Goal: Communication & Community: Answer question/provide support

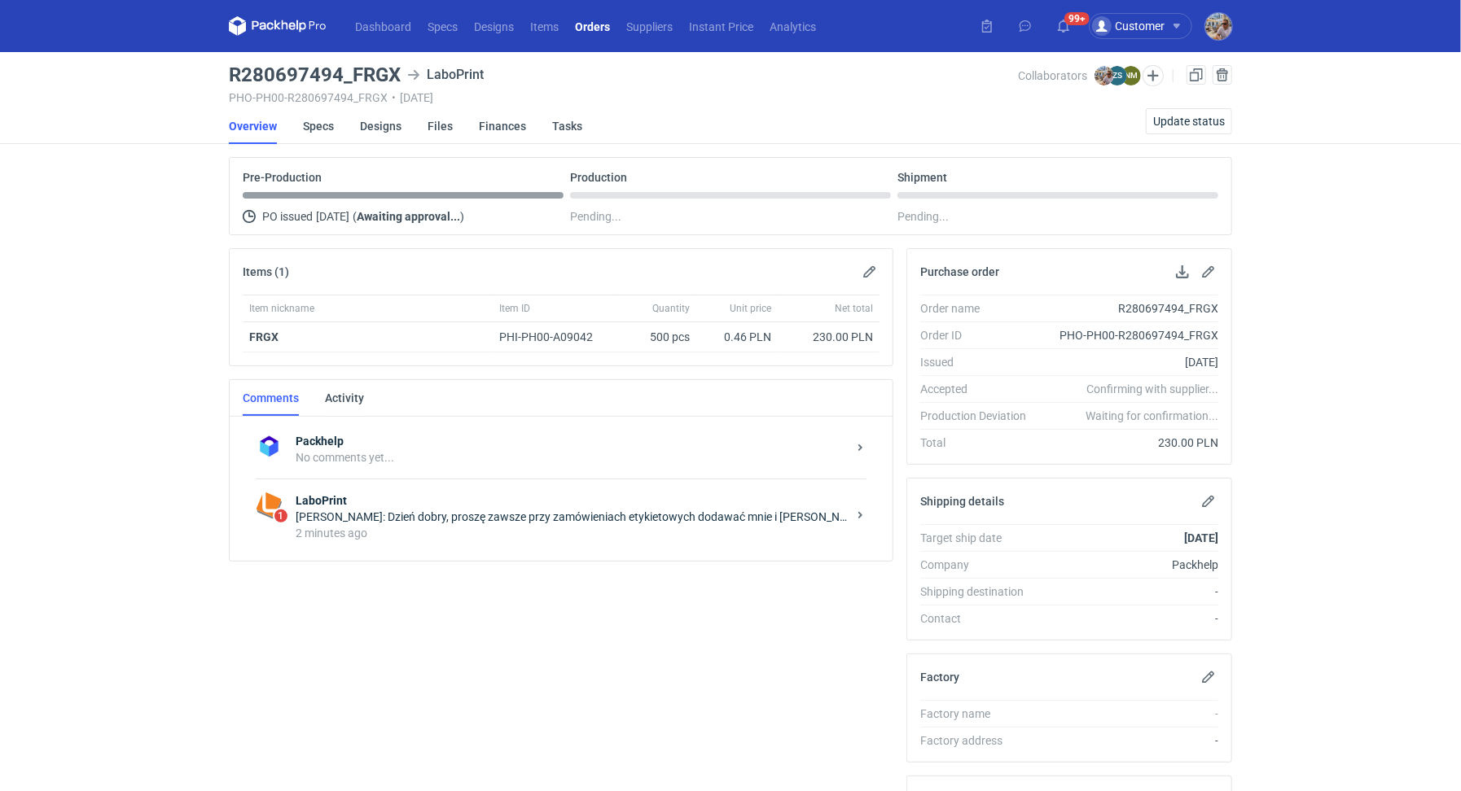
click at [436, 527] on div "2 minutes ago" at bounding box center [571, 533] width 551 height 16
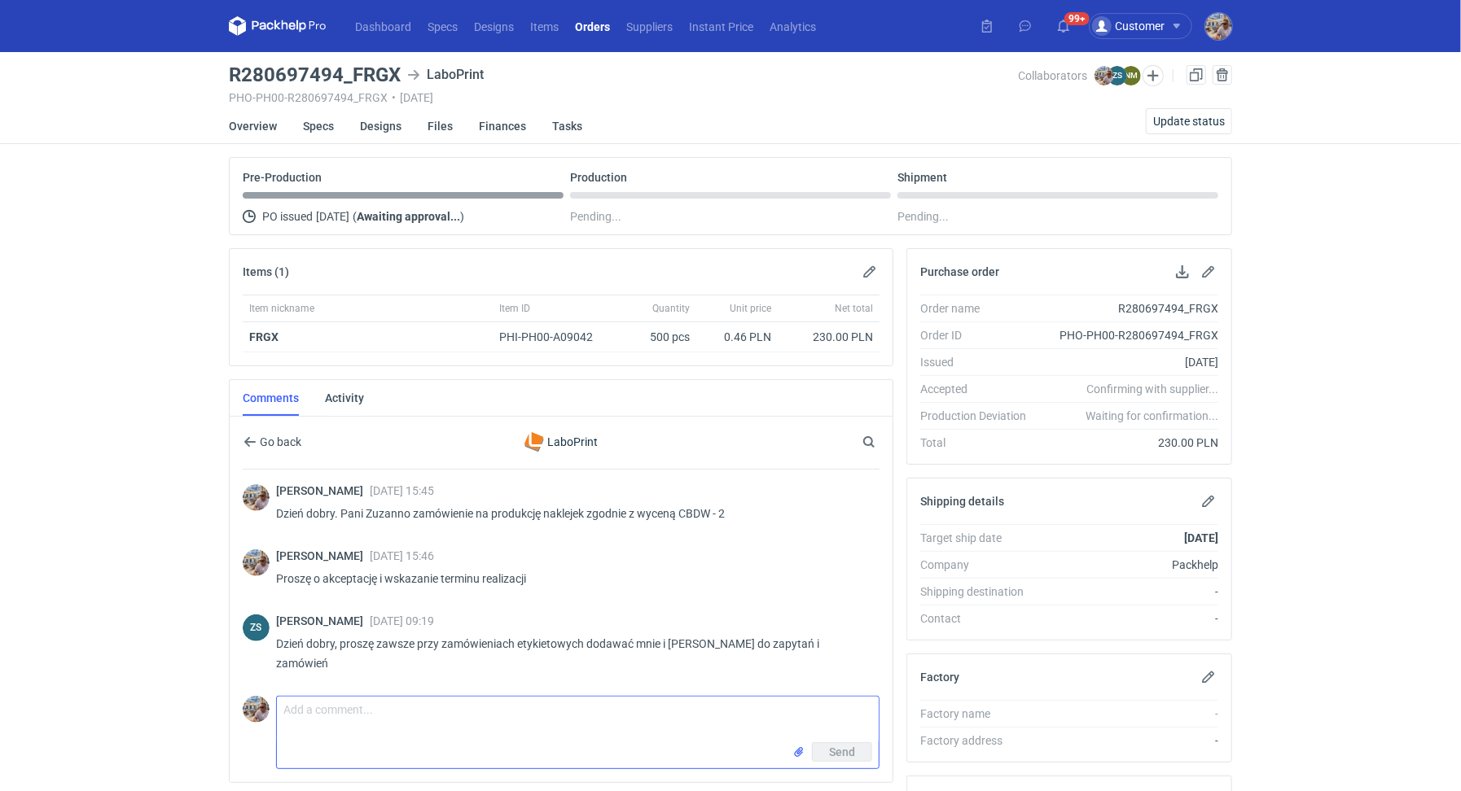
click at [452, 704] on textarea "Comment message" at bounding box center [578, 720] width 602 height 46
type textarea "Dzień dobry. Oczywiście przepraszam"
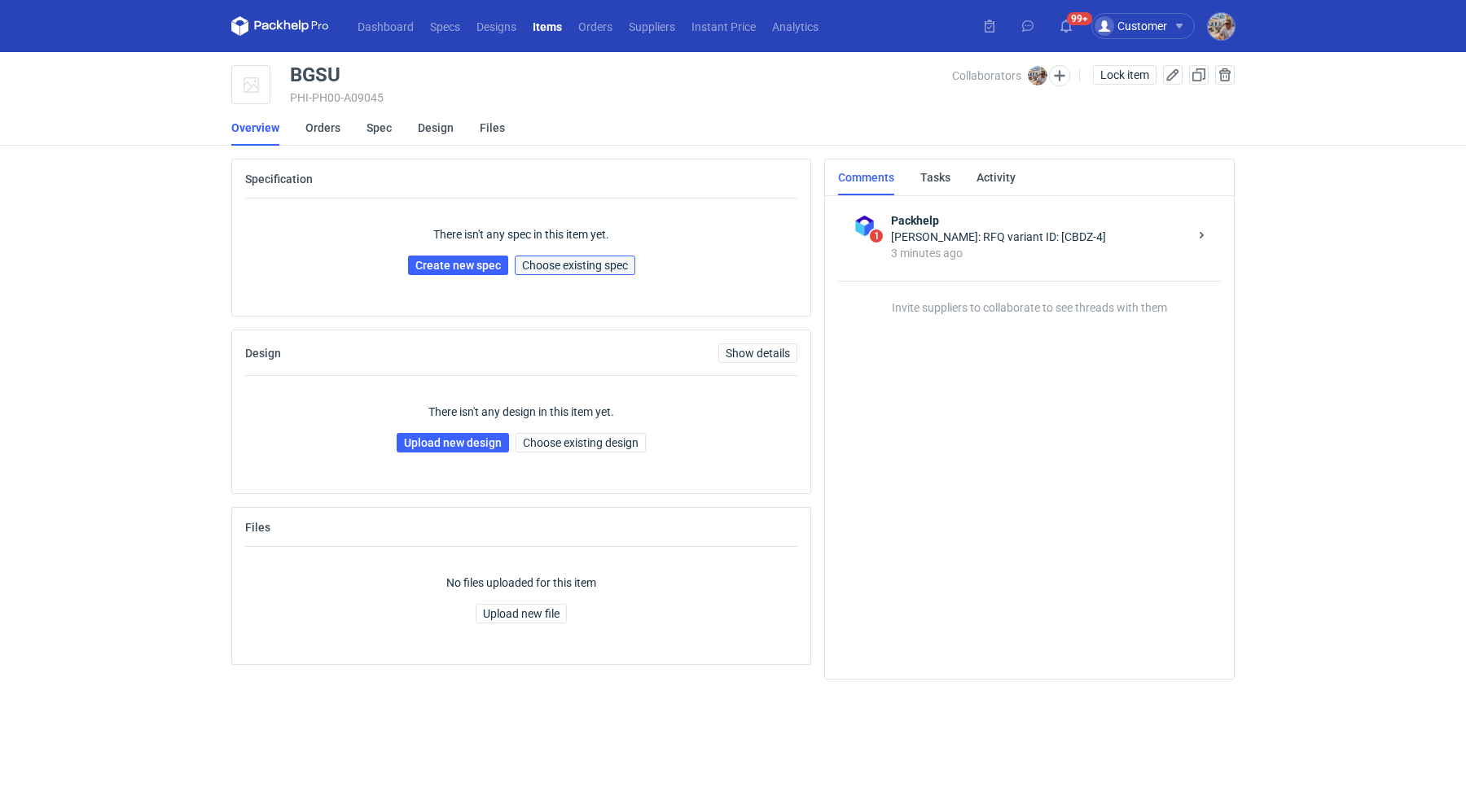
click at [575, 261] on span "Choose existing spec" at bounding box center [575, 265] width 106 height 11
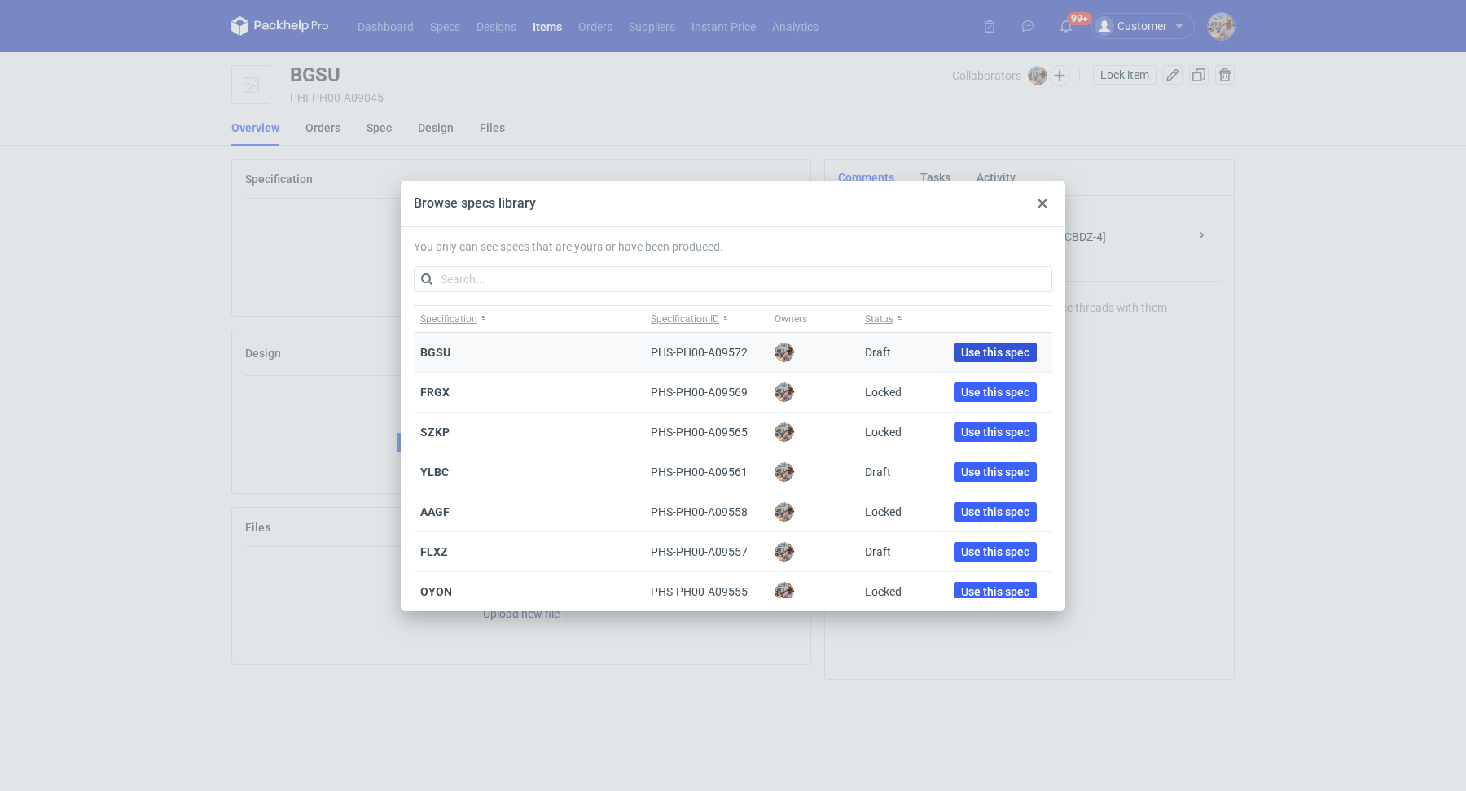
click at [965, 347] on span "Use this spec" at bounding box center [995, 352] width 68 height 11
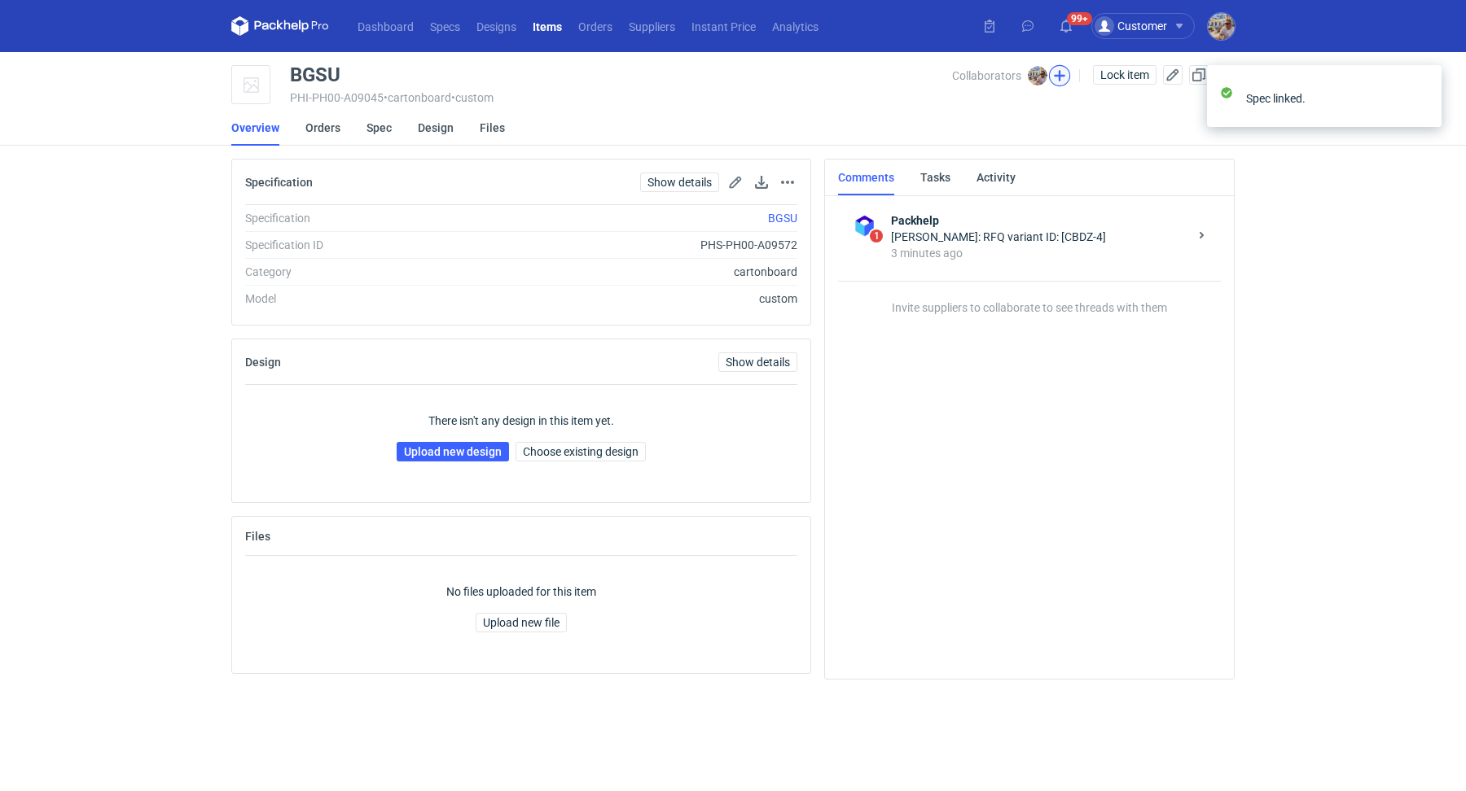
click at [1066, 74] on button "button" at bounding box center [1059, 75] width 21 height 21
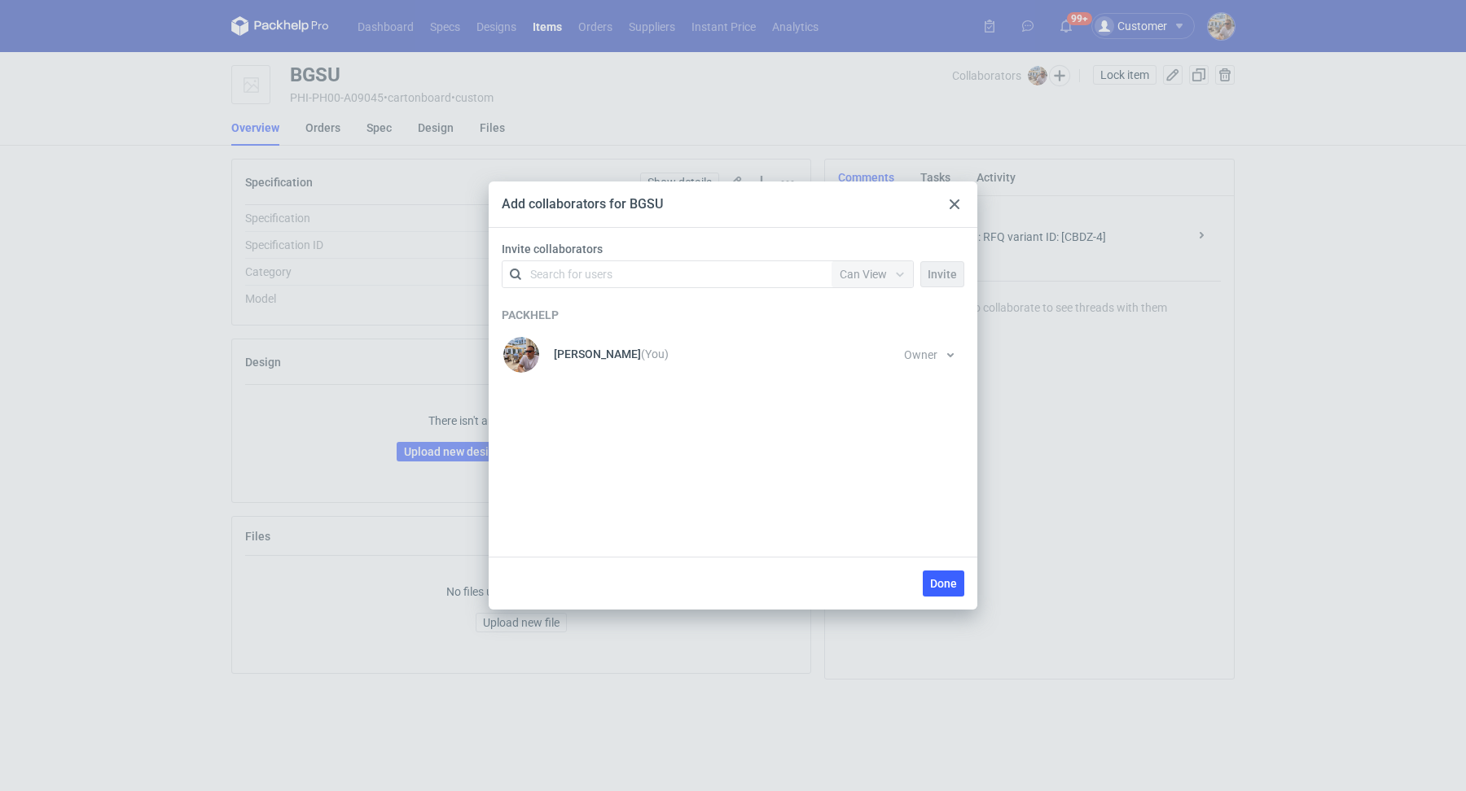
click at [597, 274] on div "Search for users" at bounding box center [571, 274] width 82 height 16
type input "polipak"
click at [666, 321] on div "Marcin Czarnecki • Polipak" at bounding box center [606, 313] width 131 height 16
click at [937, 269] on span "Invite" at bounding box center [941, 274] width 29 height 11
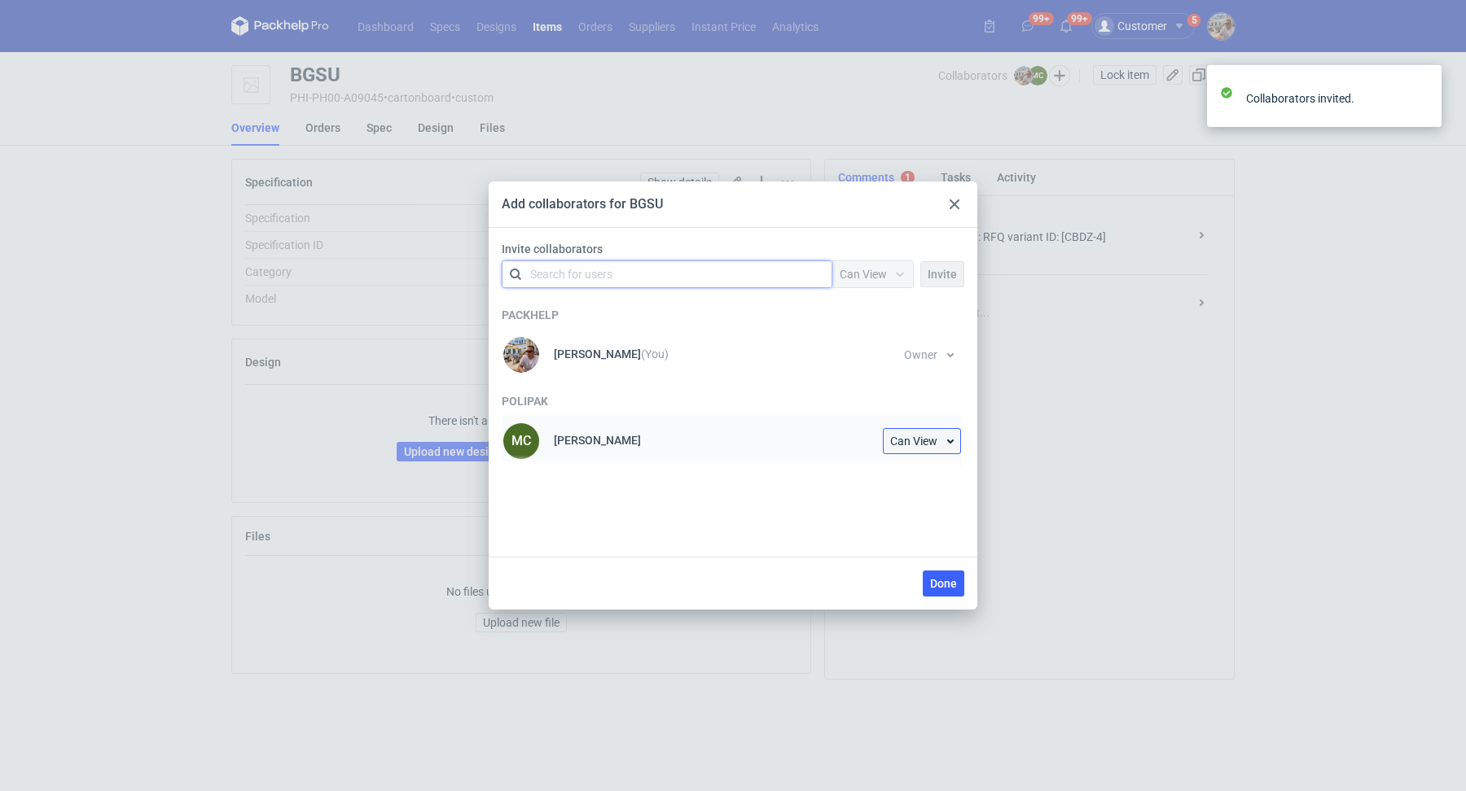
click at [943, 445] on button "Can View" at bounding box center [922, 441] width 78 height 26
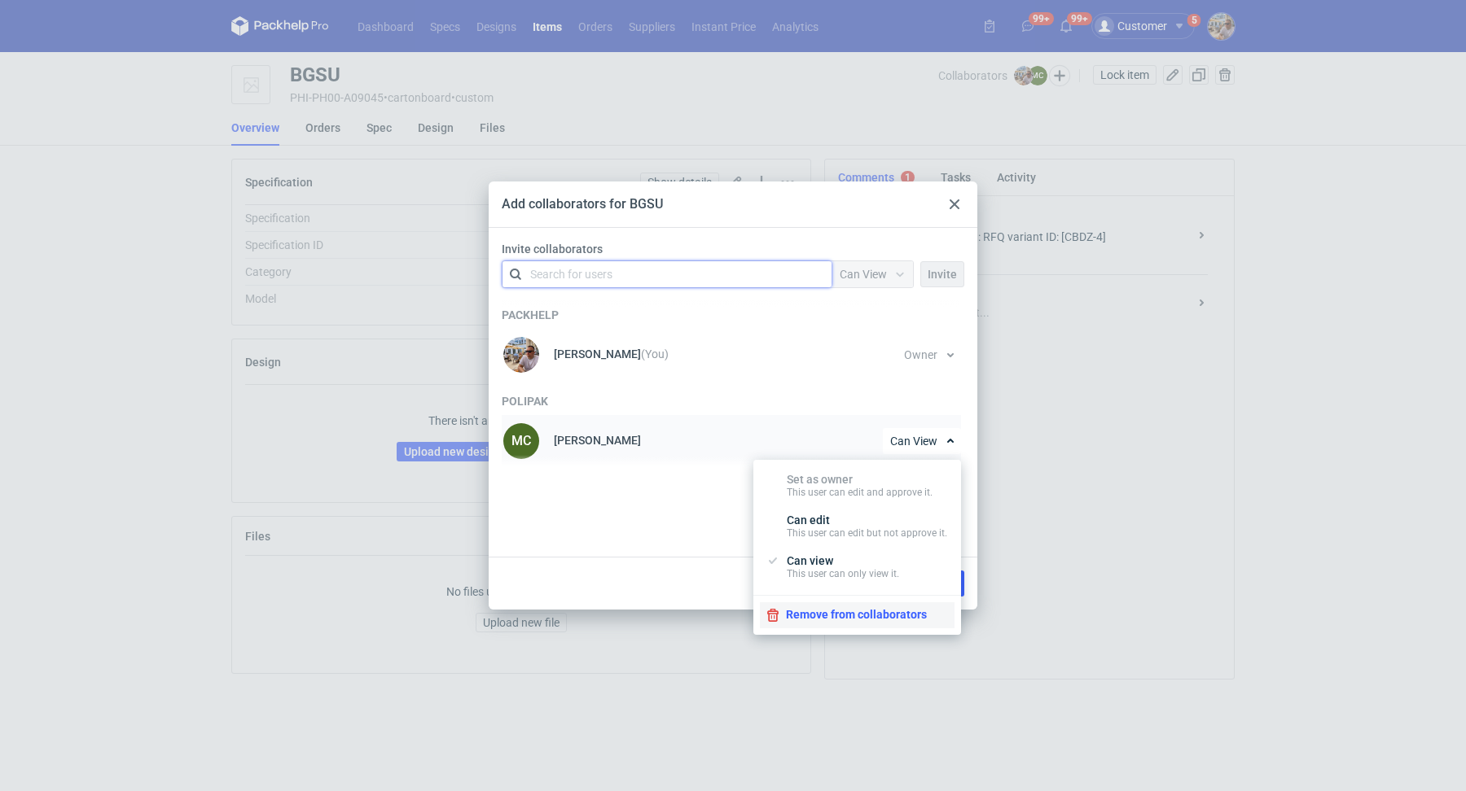
click at [846, 604] on button "Remove from collaborators" at bounding box center [857, 616] width 195 height 26
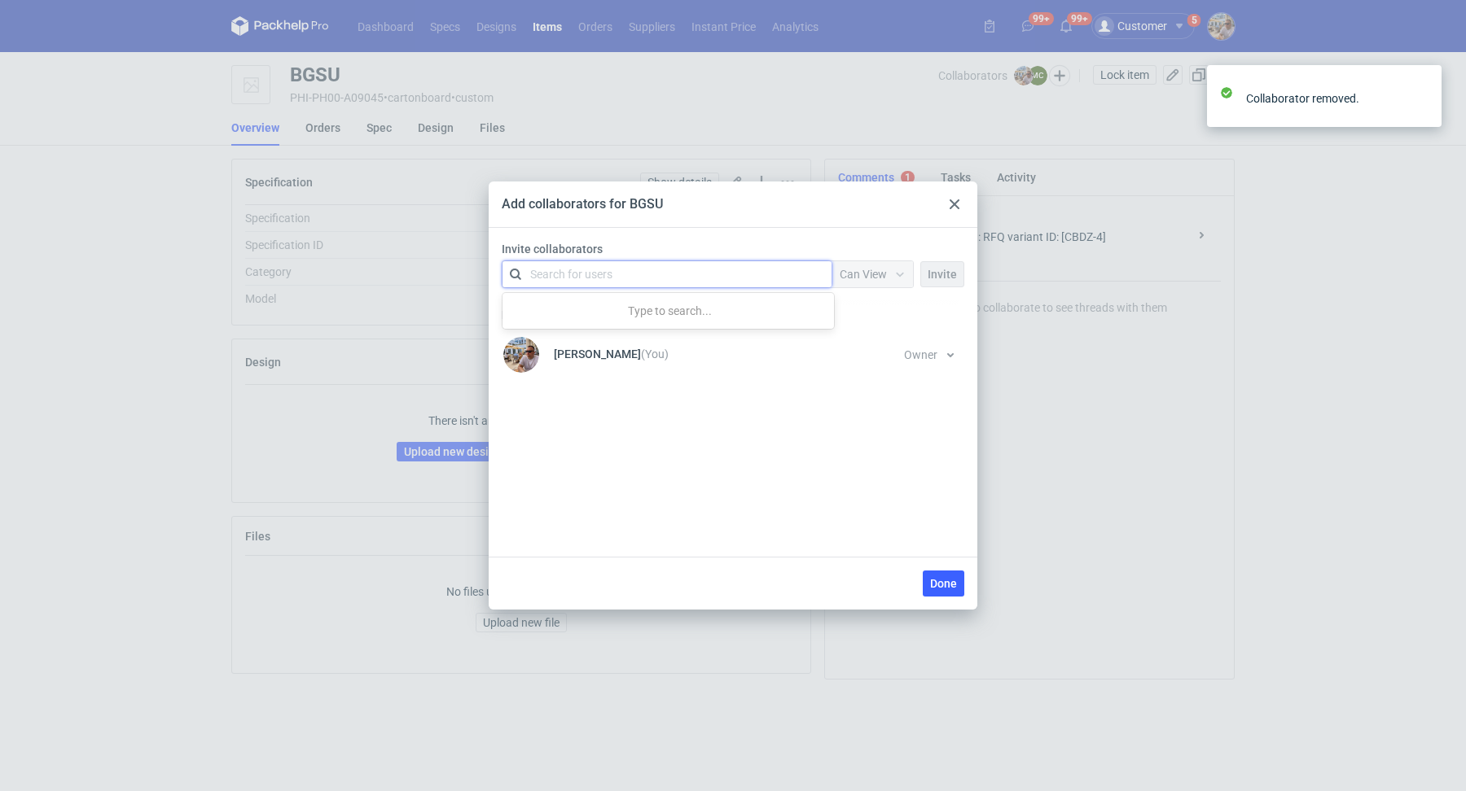
click at [578, 281] on div "Search for users" at bounding box center [571, 274] width 82 height 16
type input "polipak"
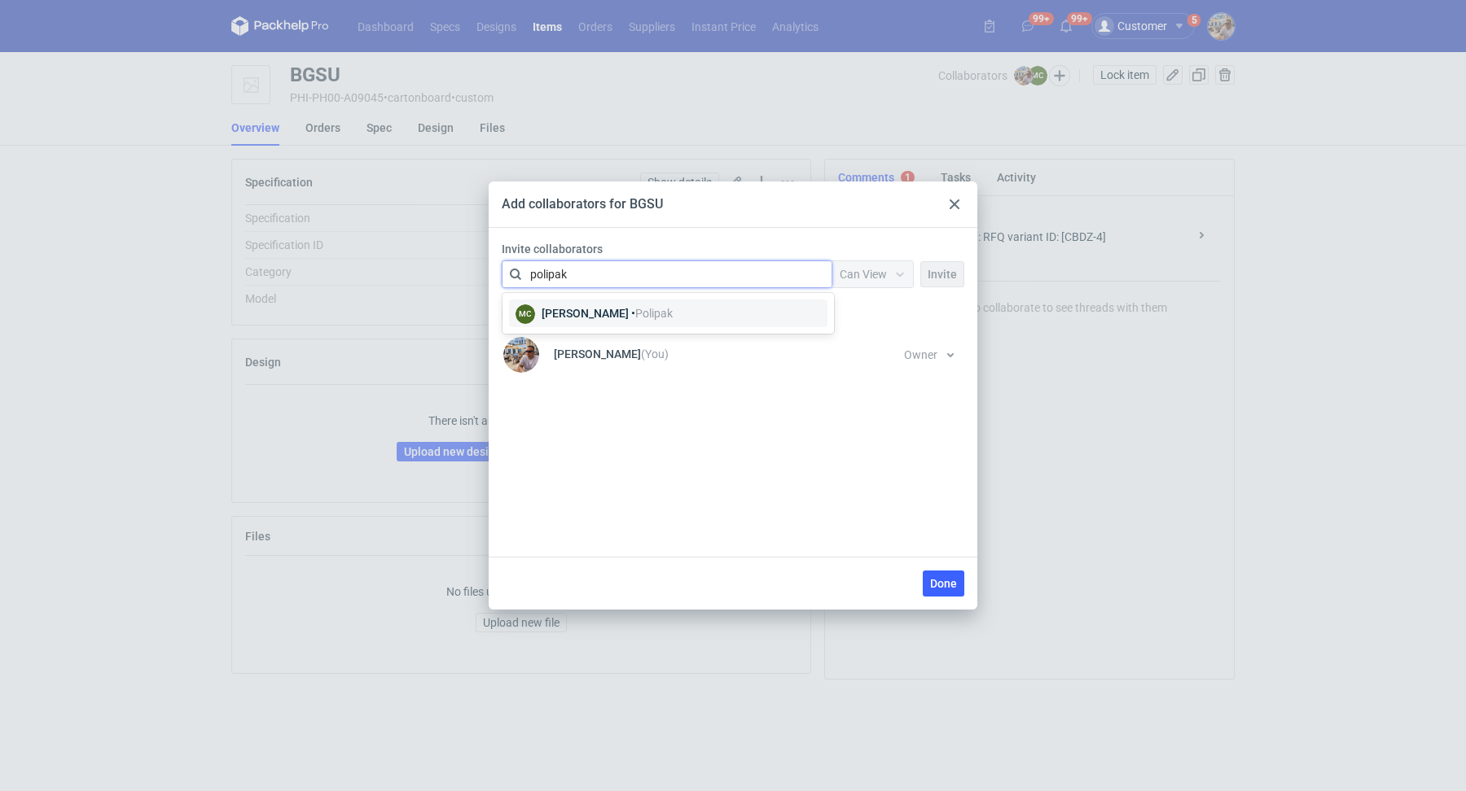
click at [641, 308] on span "Polipak" at bounding box center [653, 313] width 37 height 13
click at [909, 270] on div at bounding box center [900, 274] width 26 height 13
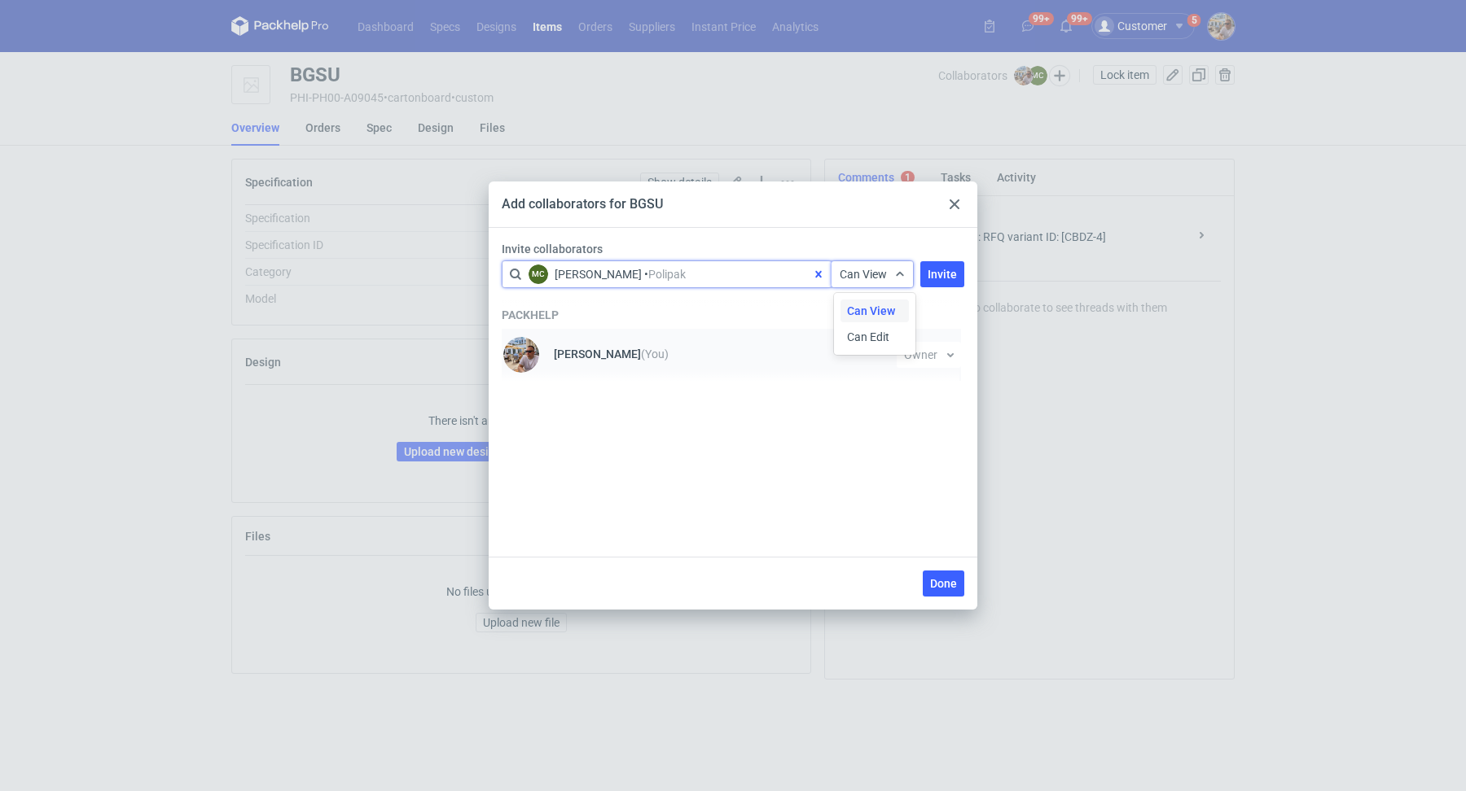
click at [852, 362] on li "Michał Palasek (You) Owner You cannot change owner's permission until sharing t…" at bounding box center [731, 355] width 459 height 52
click at [883, 269] on span "Can View" at bounding box center [862, 274] width 47 height 13
click at [885, 332] on span "Can Edit" at bounding box center [868, 337] width 42 height 16
click at [928, 266] on button "Invite" at bounding box center [942, 274] width 44 height 26
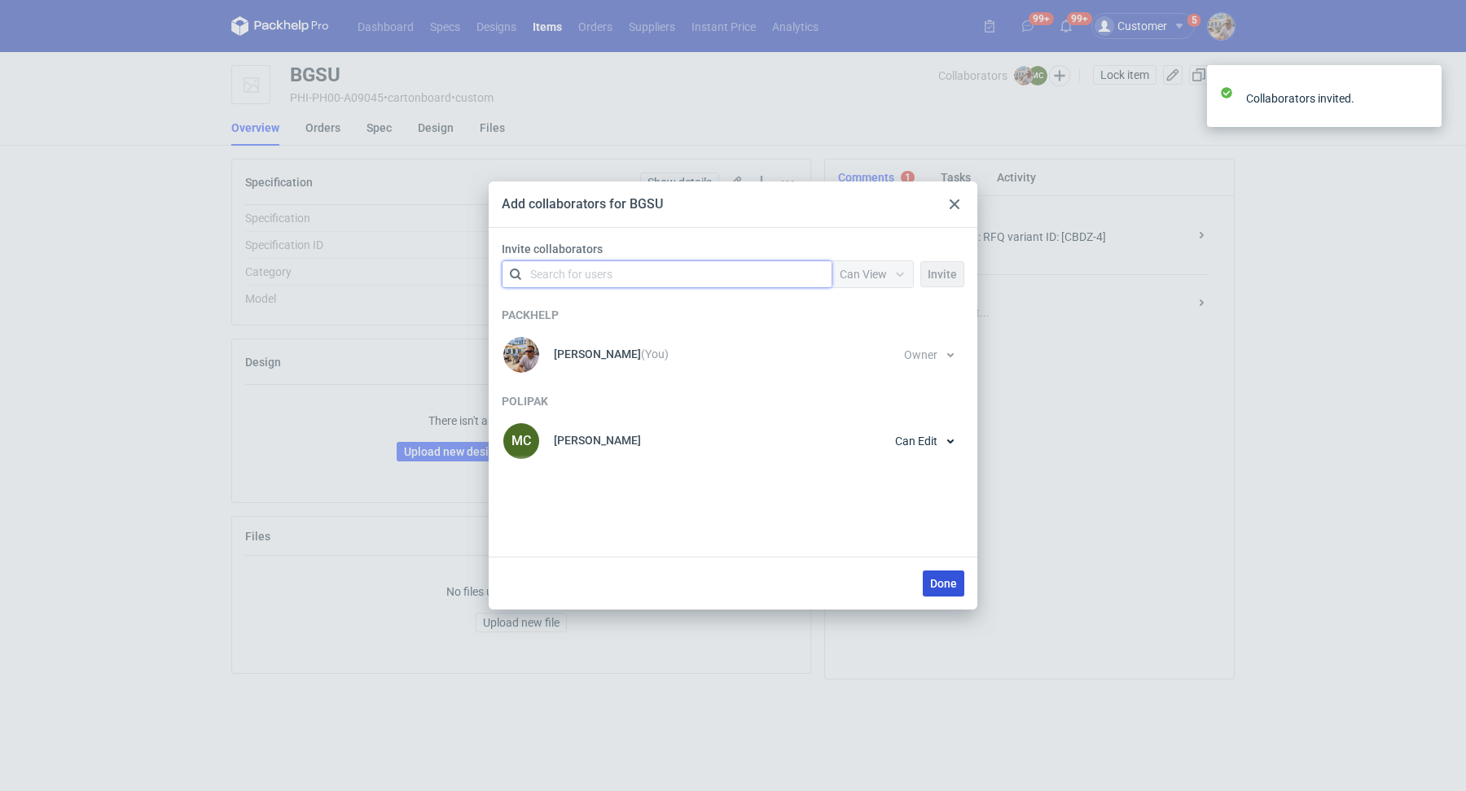
click at [941, 589] on span "Done" at bounding box center [943, 583] width 27 height 11
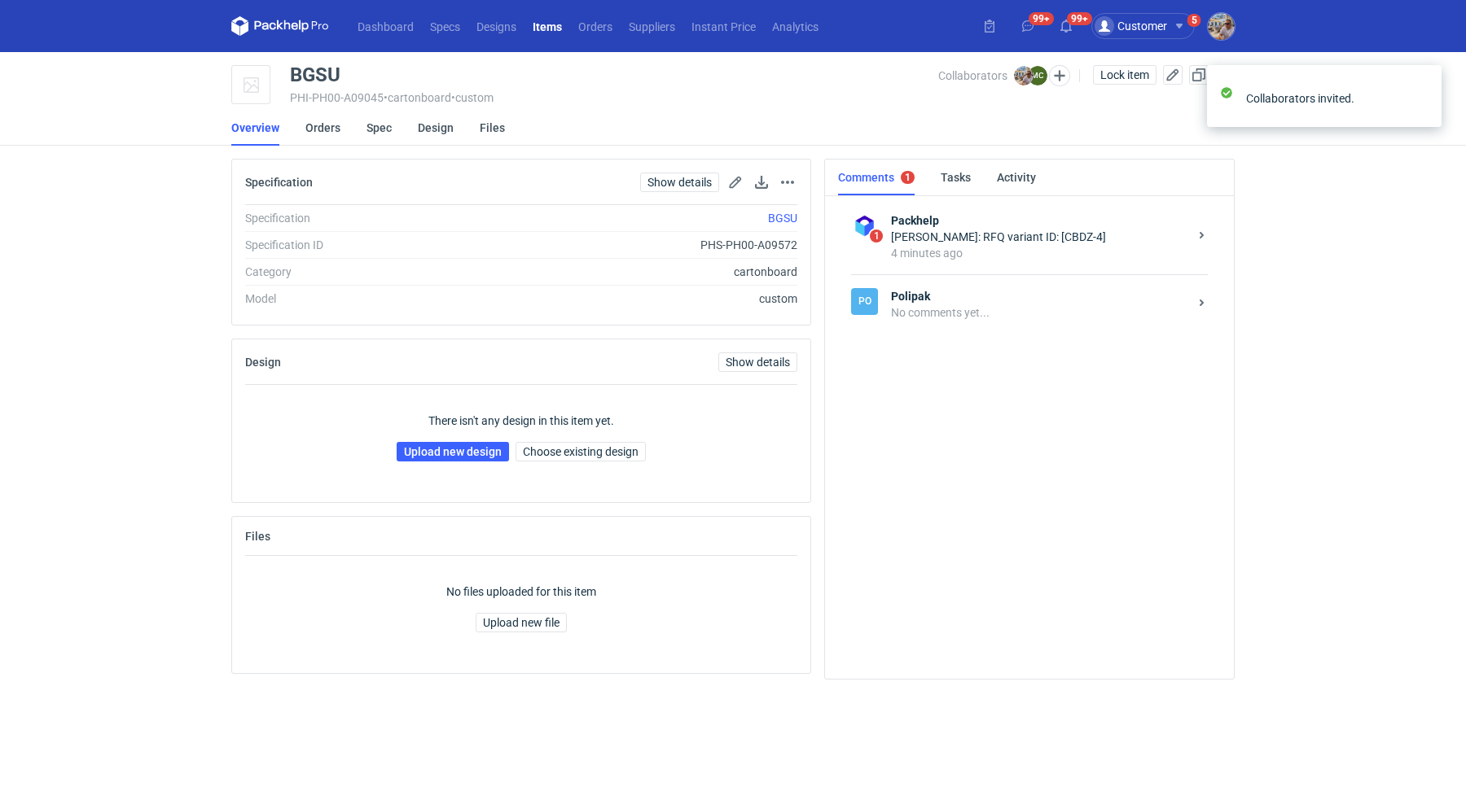
click at [953, 321] on div "Po Polipak No comments yet..." at bounding box center [1029, 303] width 357 height 59
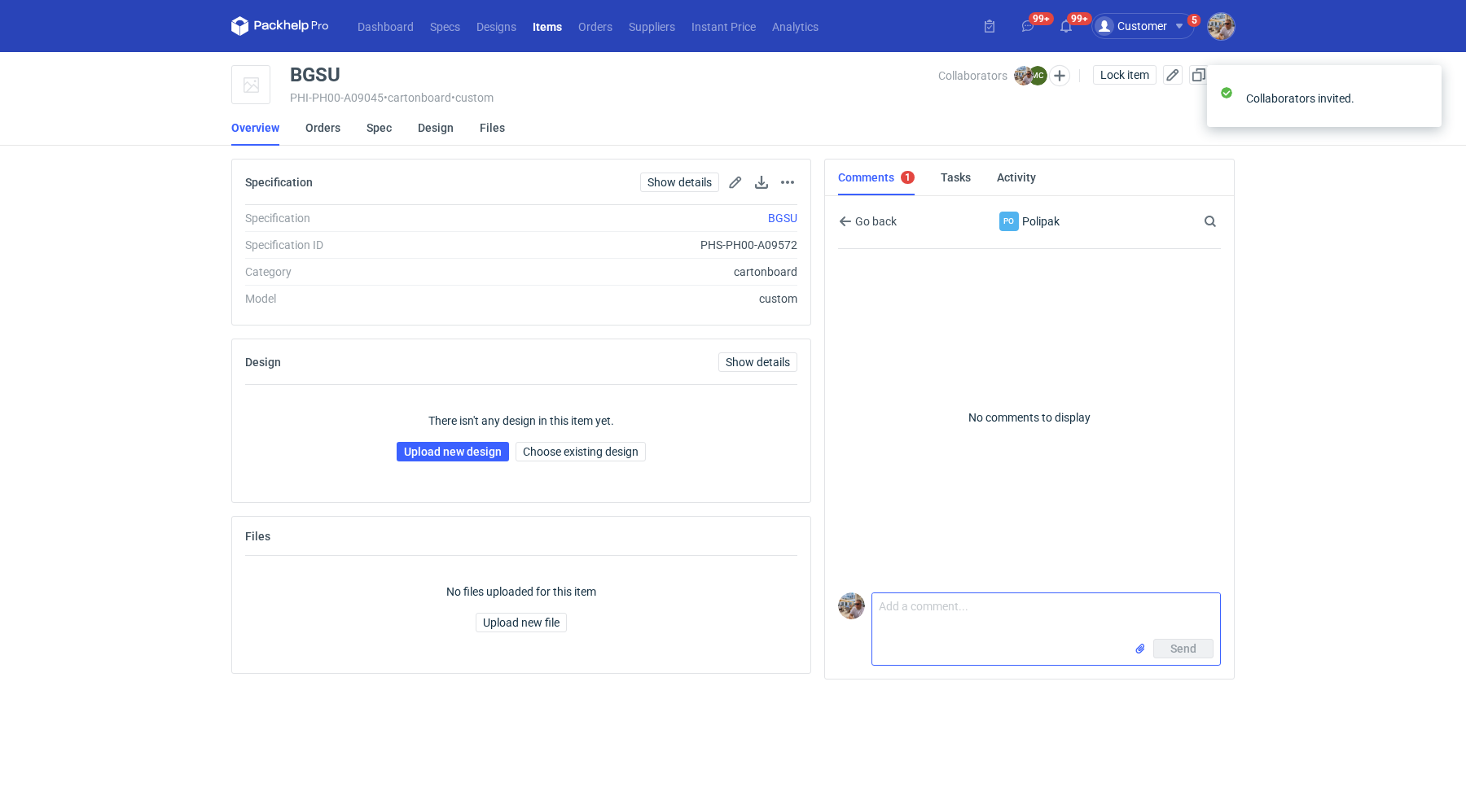
click at [953, 625] on textarea "Comment message" at bounding box center [1046, 617] width 348 height 46
paste textarea "CBDZ - 4"
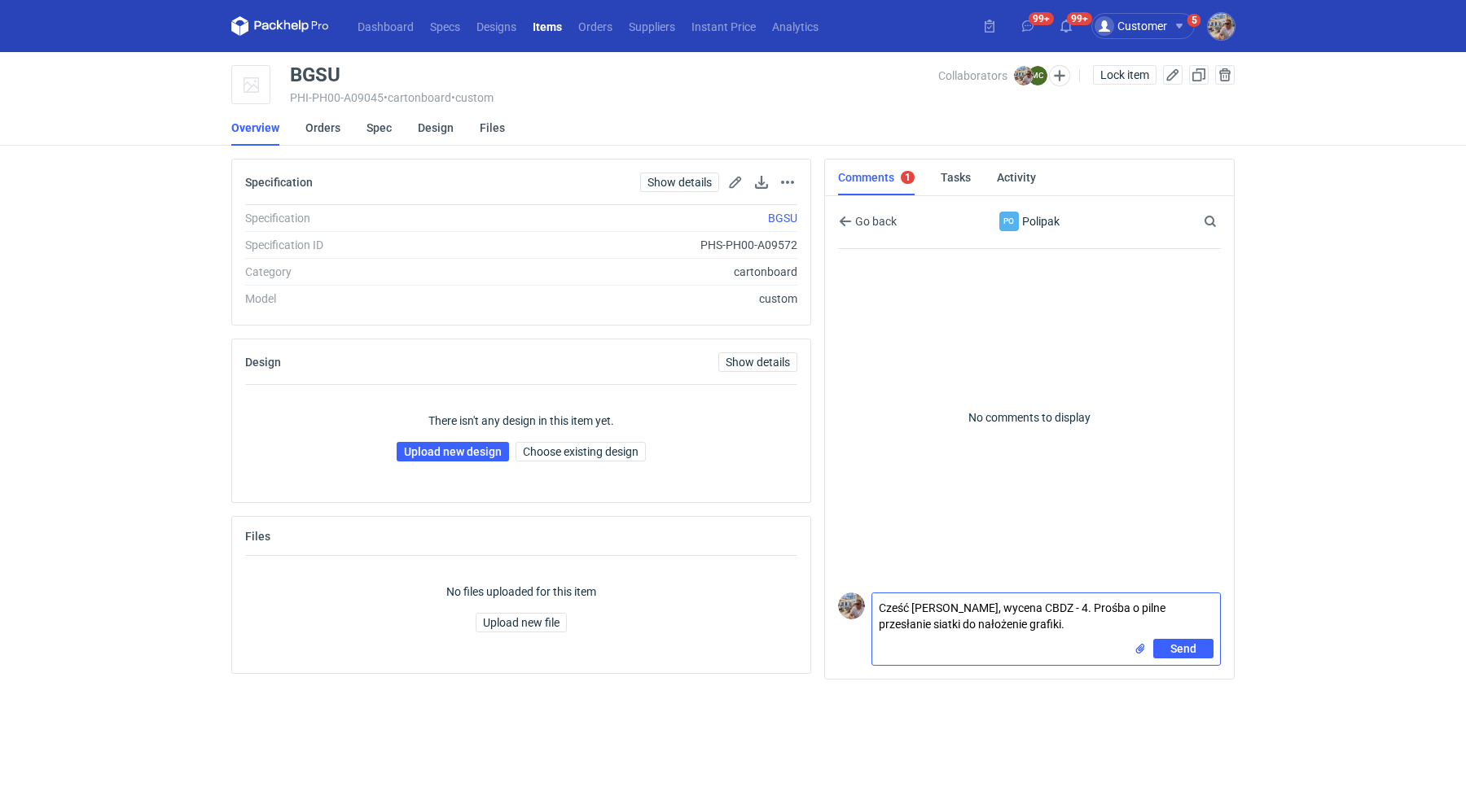
type textarea "Cześć Marcin, wycena CBDZ - 4. Prośba o pilne przesłanie siatki do nałożenie gr…"
click at [1135, 649] on input "file" at bounding box center [1139, 649] width 13 height 17
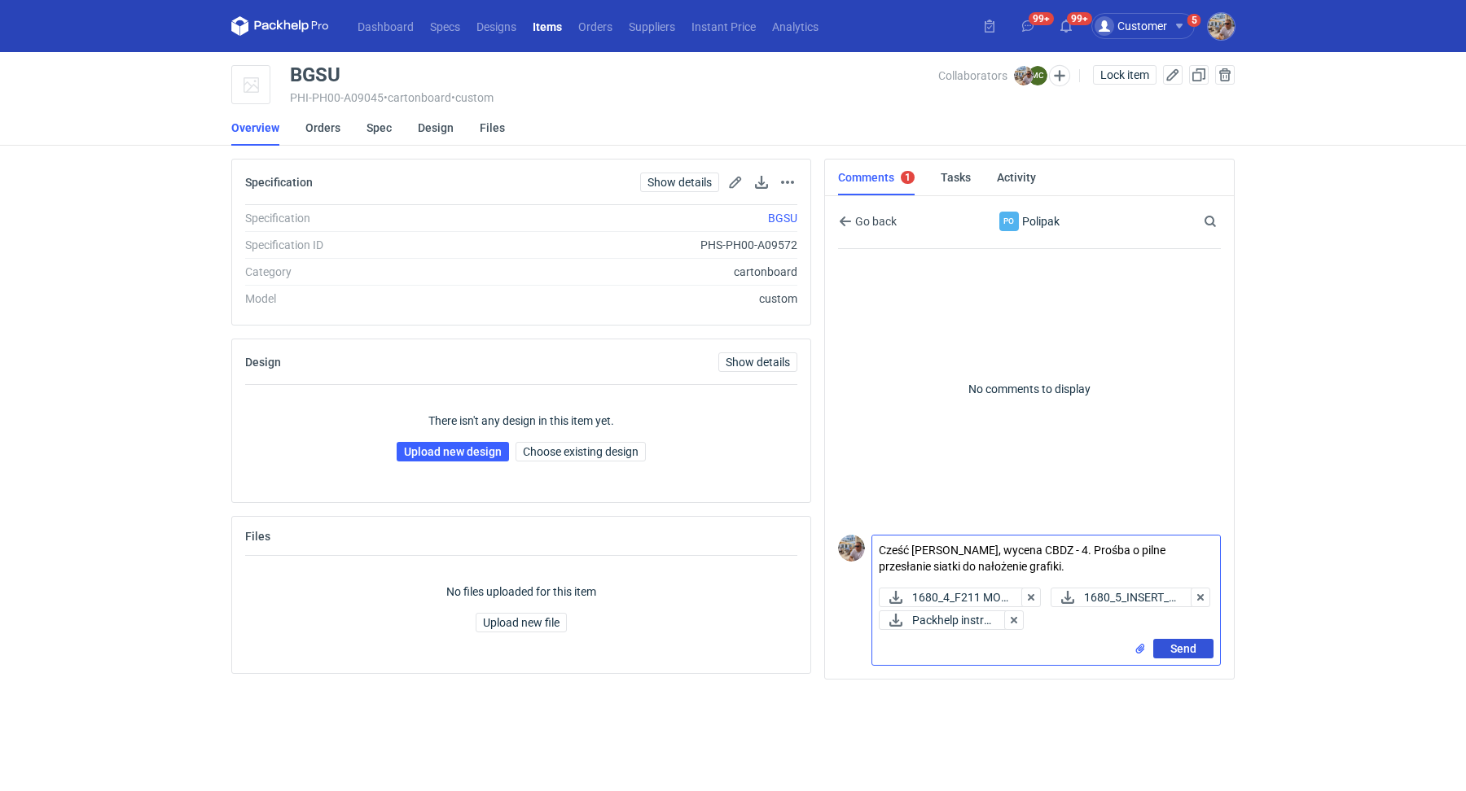
click at [1181, 649] on span "Send" at bounding box center [1183, 648] width 26 height 11
